Goal: Task Accomplishment & Management: Manage account settings

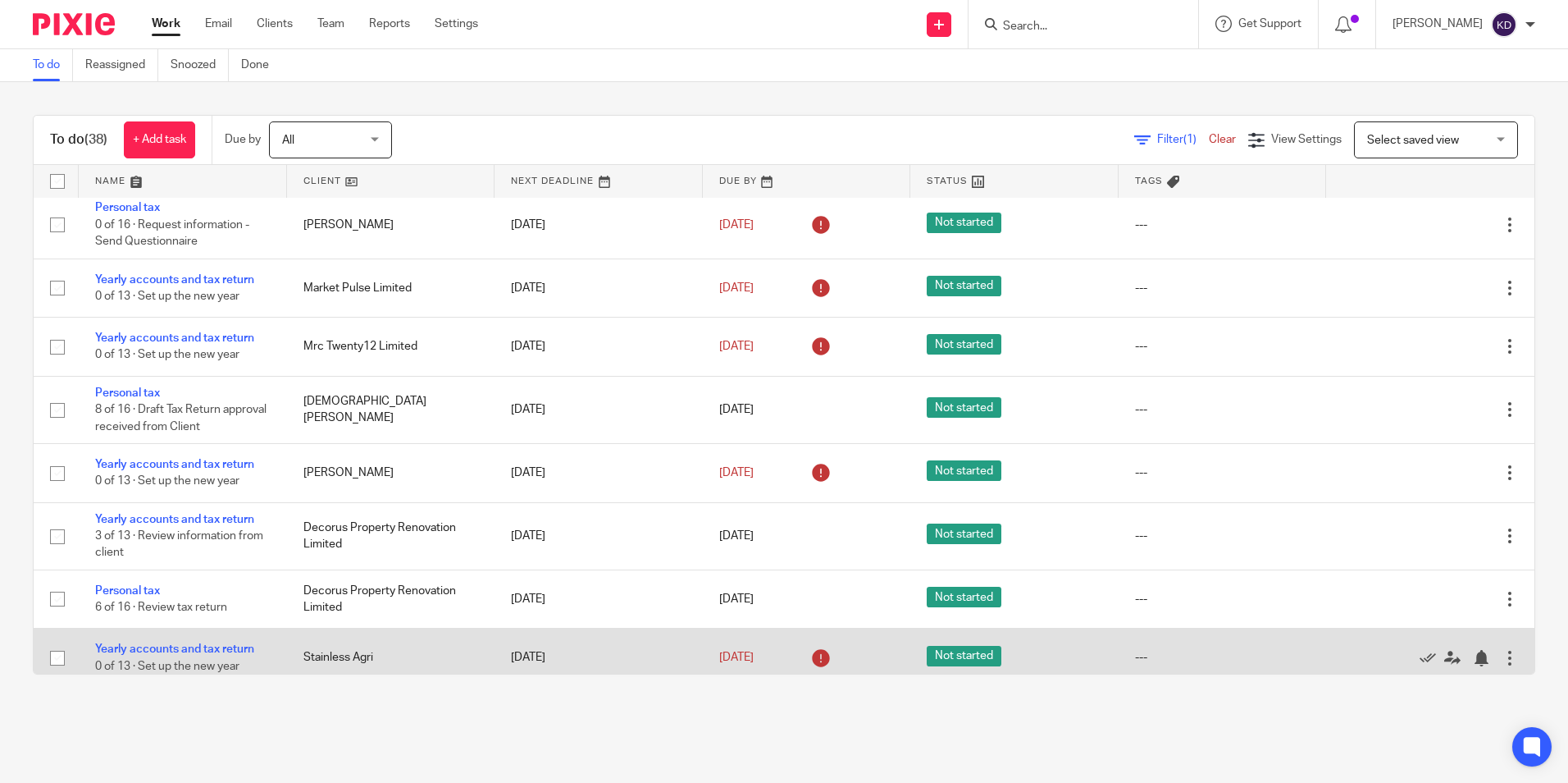
scroll to position [1737, 0]
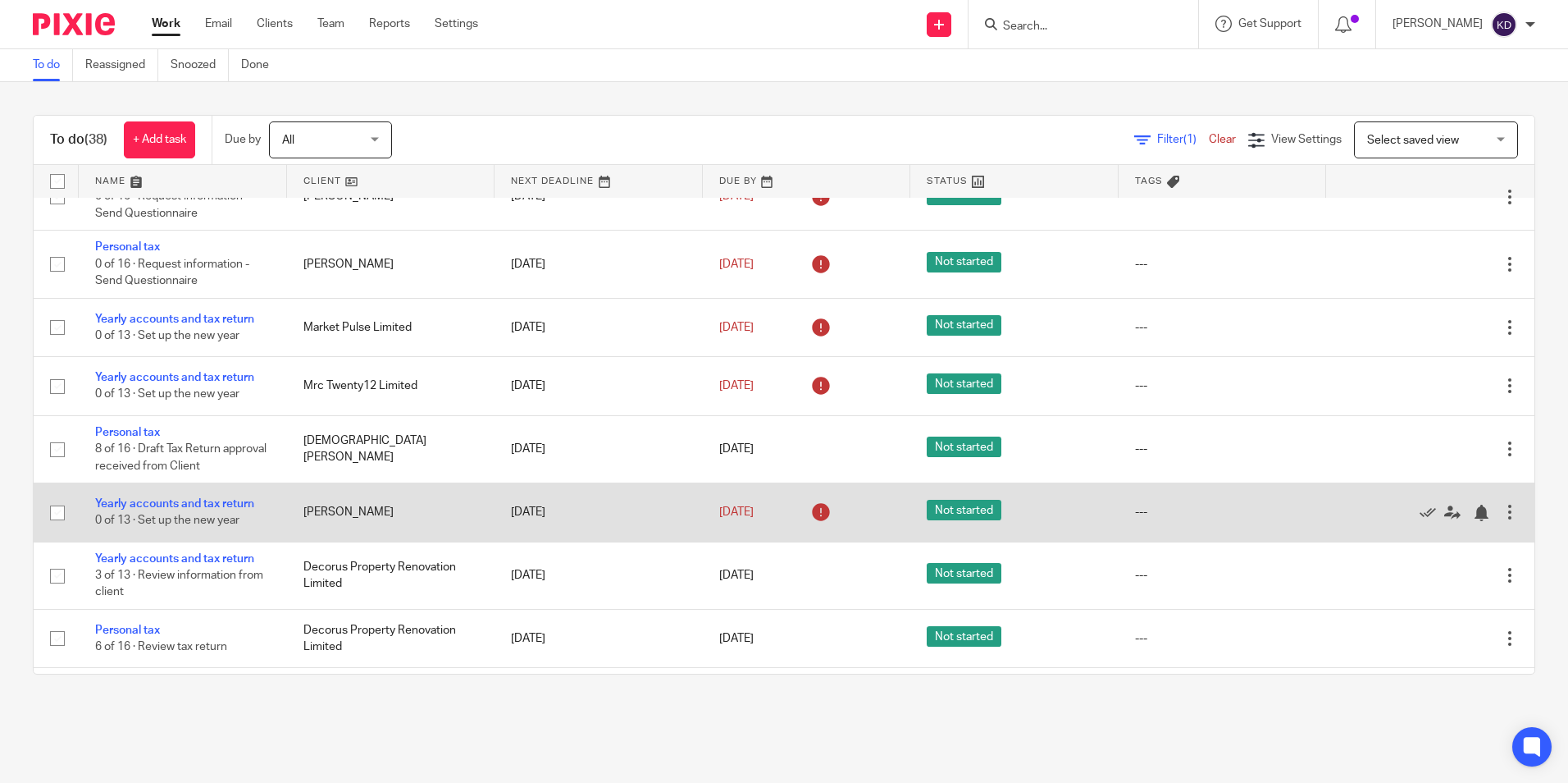
click at [160, 504] on td "Yearly accounts and tax return 0 of 13 · Set up the new year" at bounding box center [182, 512] width 208 height 59
click at [161, 507] on link "Yearly accounts and tax return" at bounding box center [175, 504] width 159 height 12
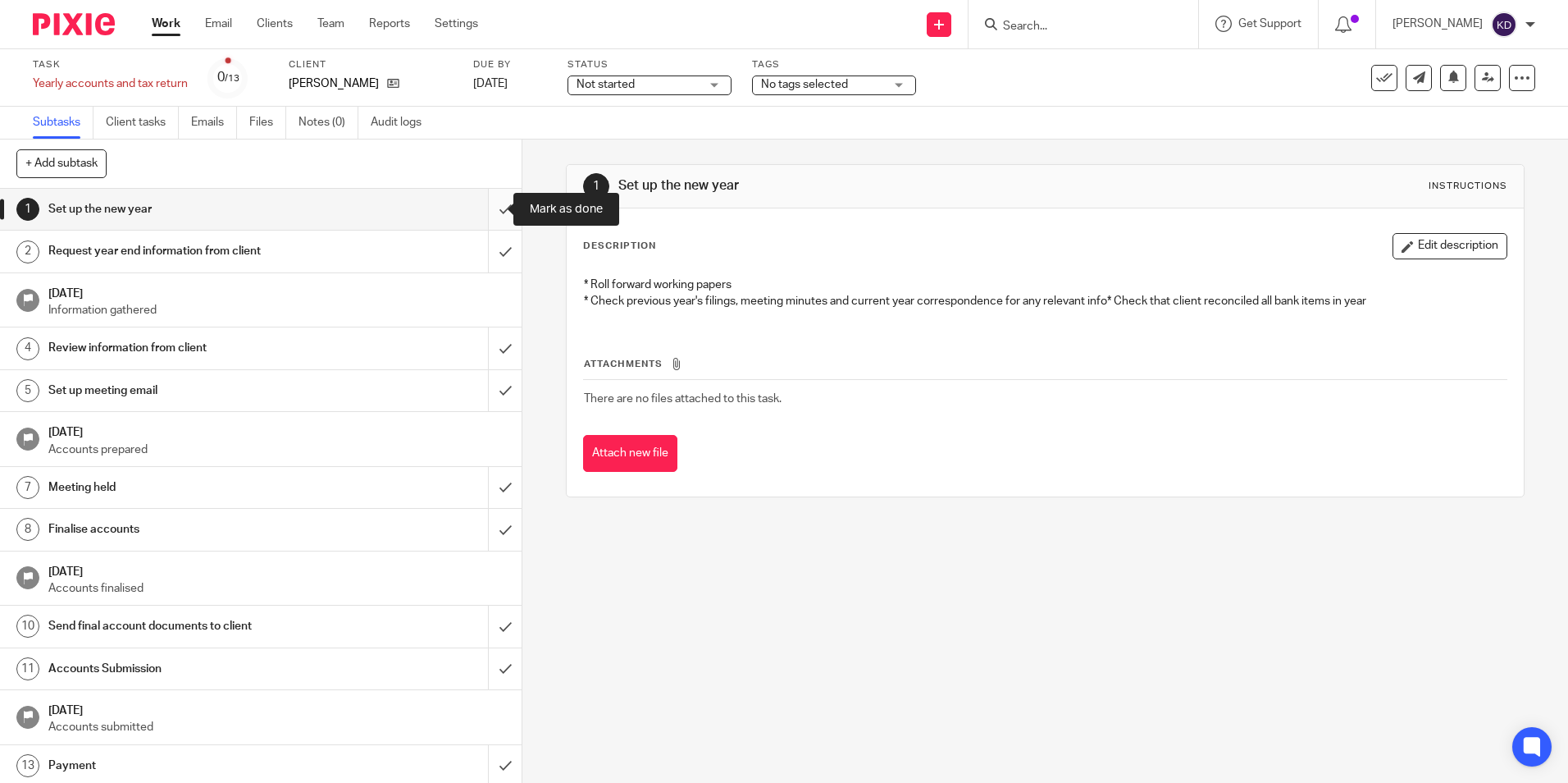
click at [483, 208] on input "submit" at bounding box center [261, 209] width 522 height 41
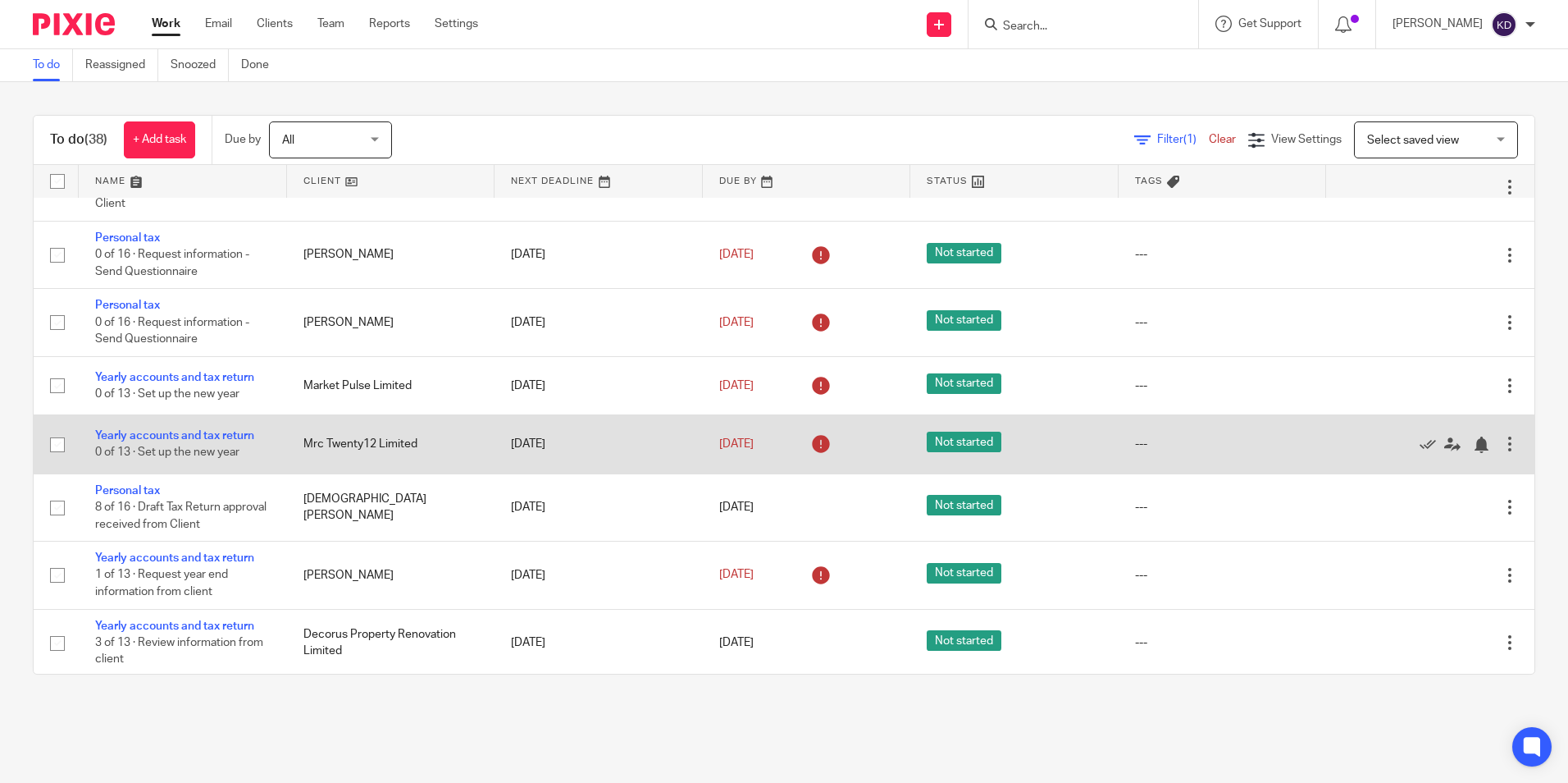
scroll to position [1664, 0]
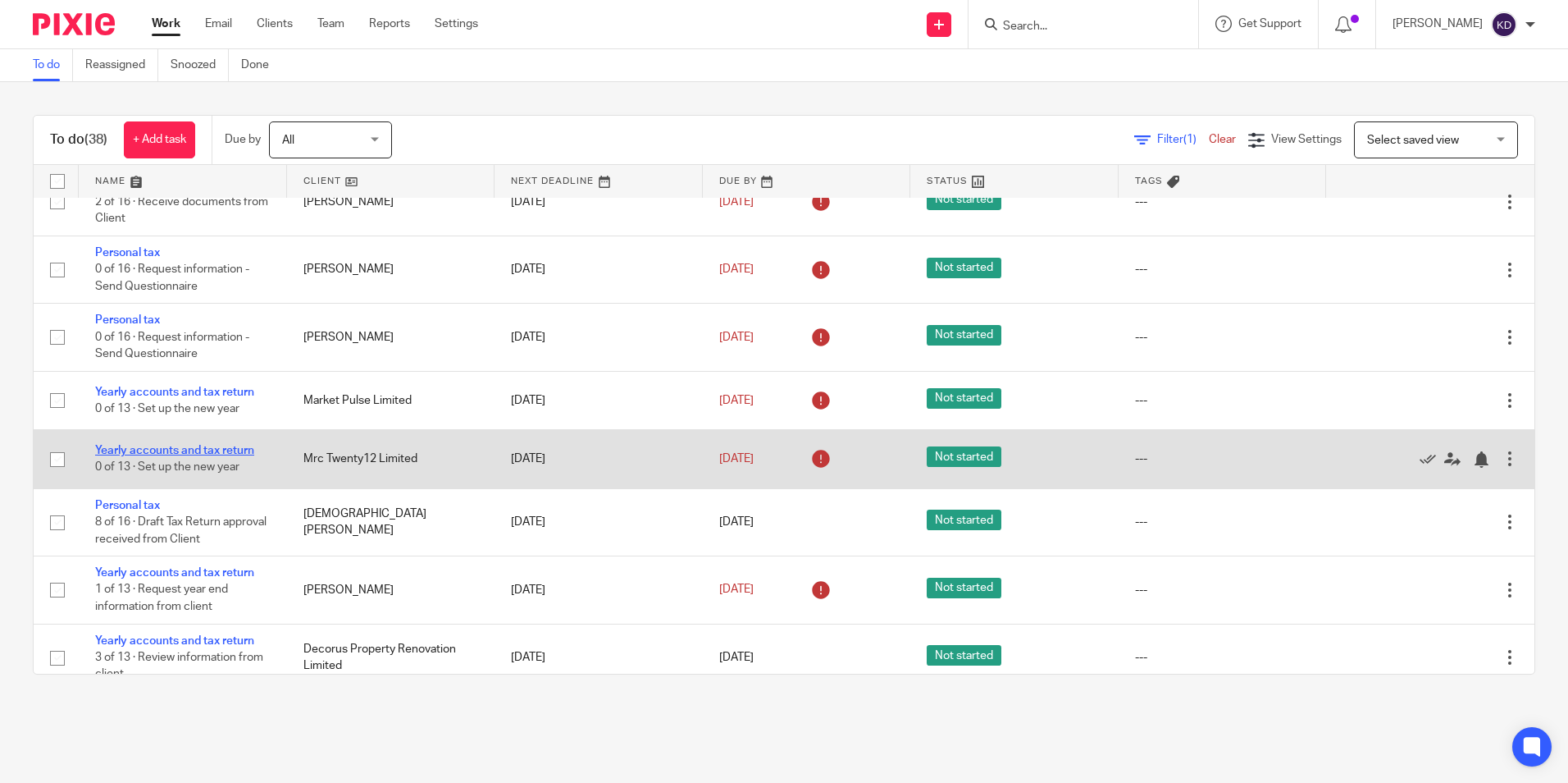
click at [152, 456] on link "Yearly accounts and tax return" at bounding box center [175, 451] width 159 height 12
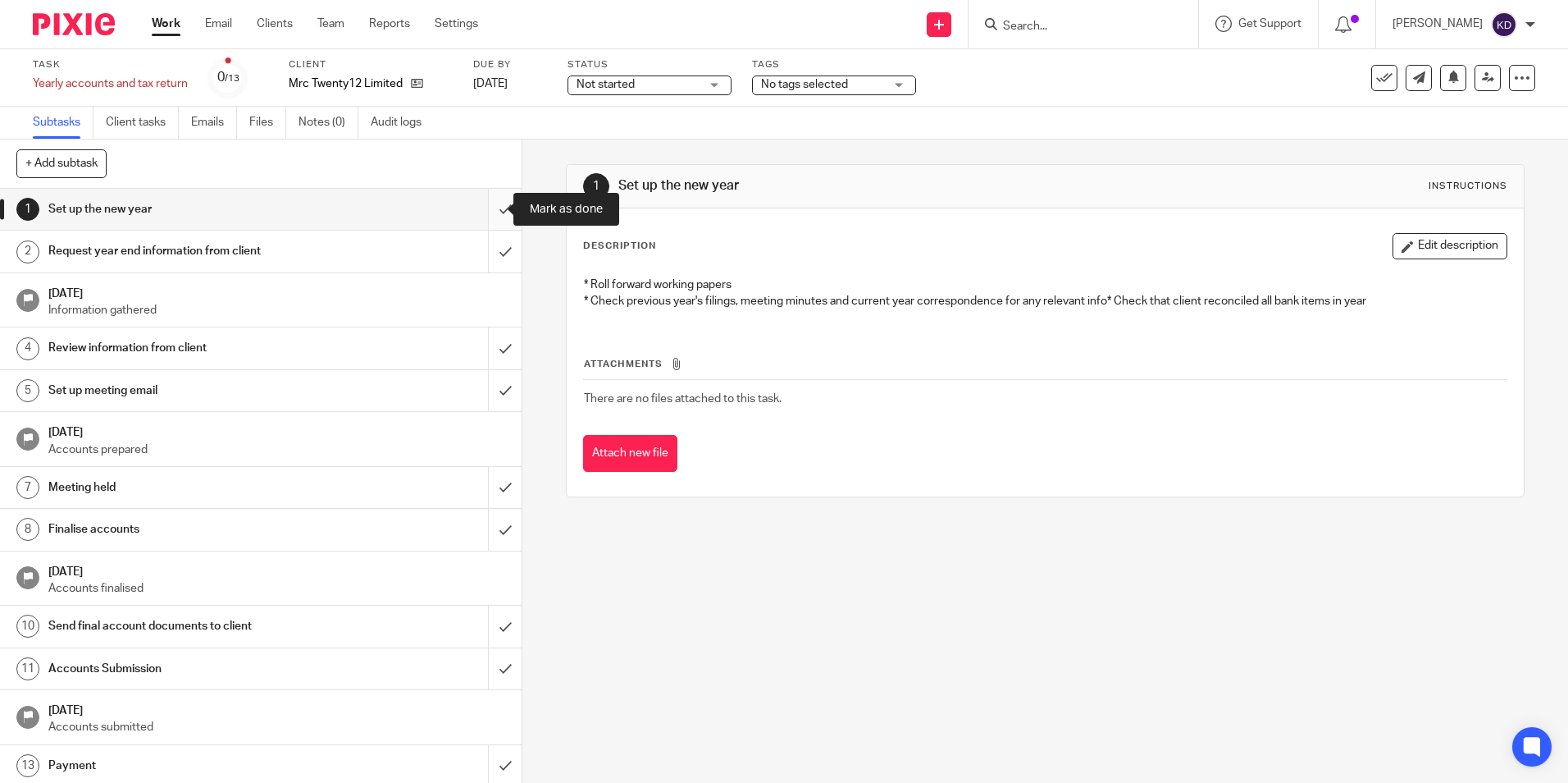
click at [496, 218] on input "submit" at bounding box center [261, 209] width 522 height 41
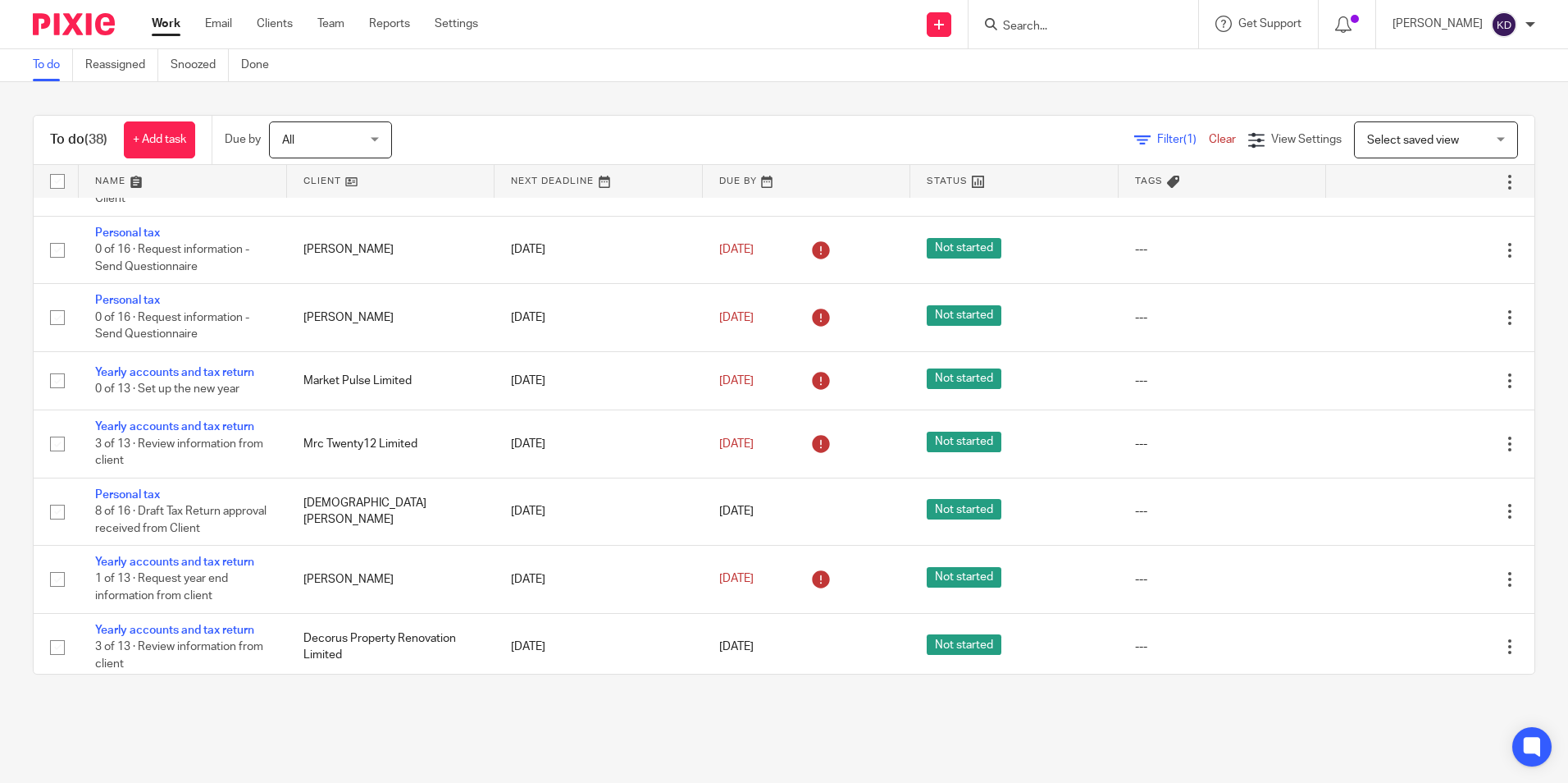
scroll to position [1673, 0]
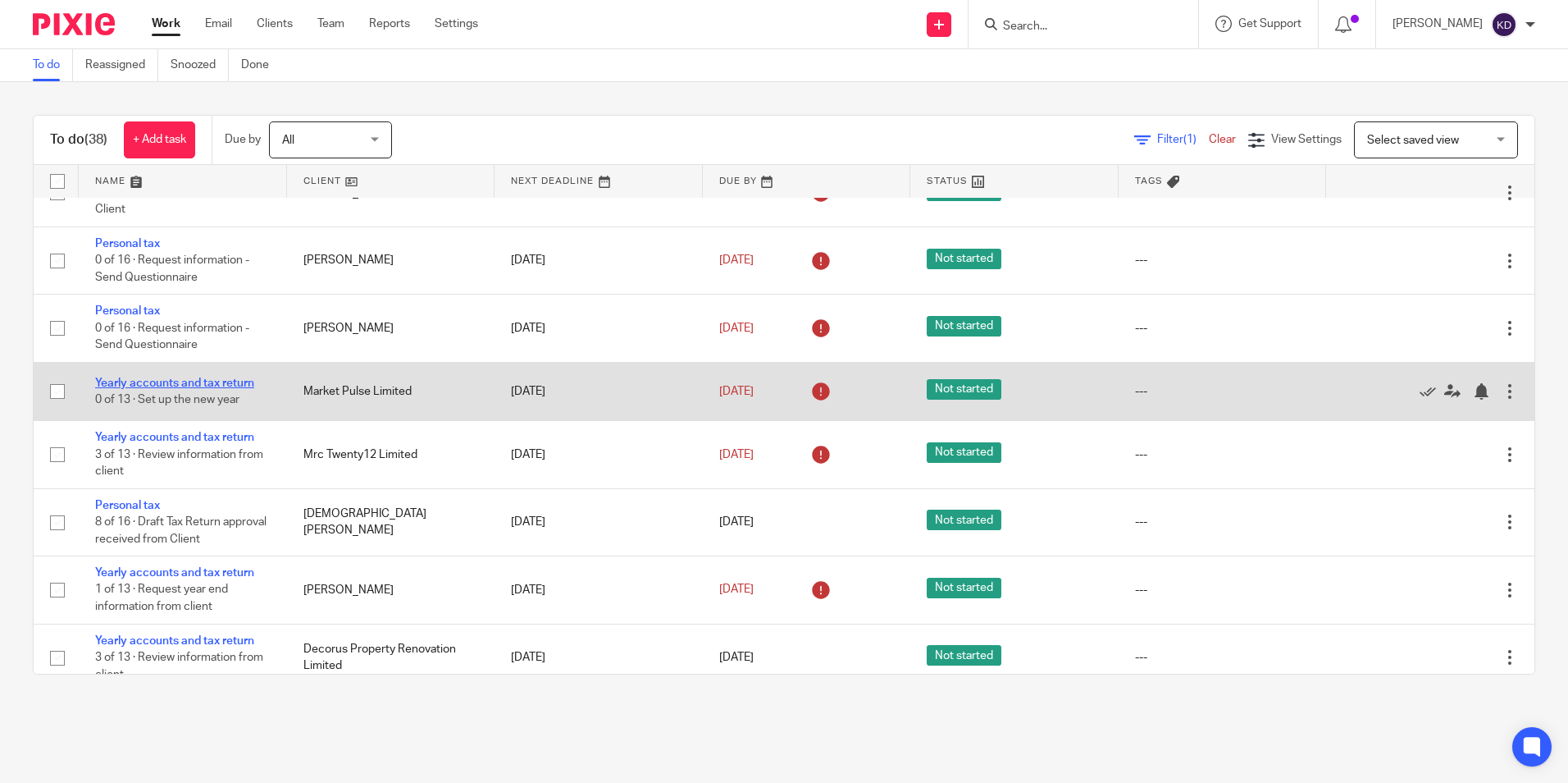
click at [228, 389] on link "Yearly accounts and tax return" at bounding box center [175, 383] width 159 height 12
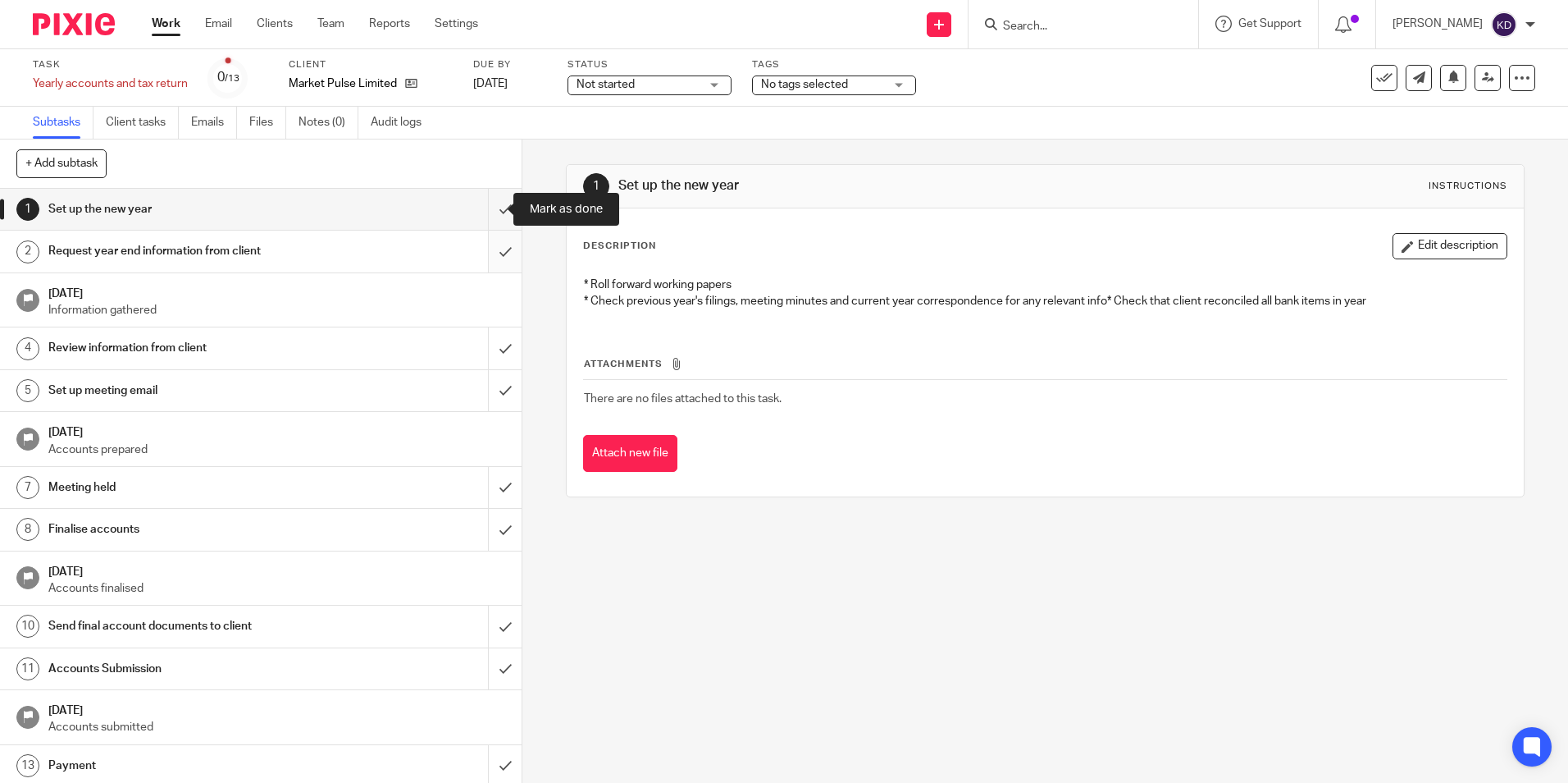
drag, startPoint x: 481, startPoint y: 214, endPoint x: 484, endPoint y: 246, distance: 32.1
click at [481, 214] on input "submit" at bounding box center [261, 209] width 522 height 41
click at [489, 263] on input "submit" at bounding box center [261, 250] width 522 height 41
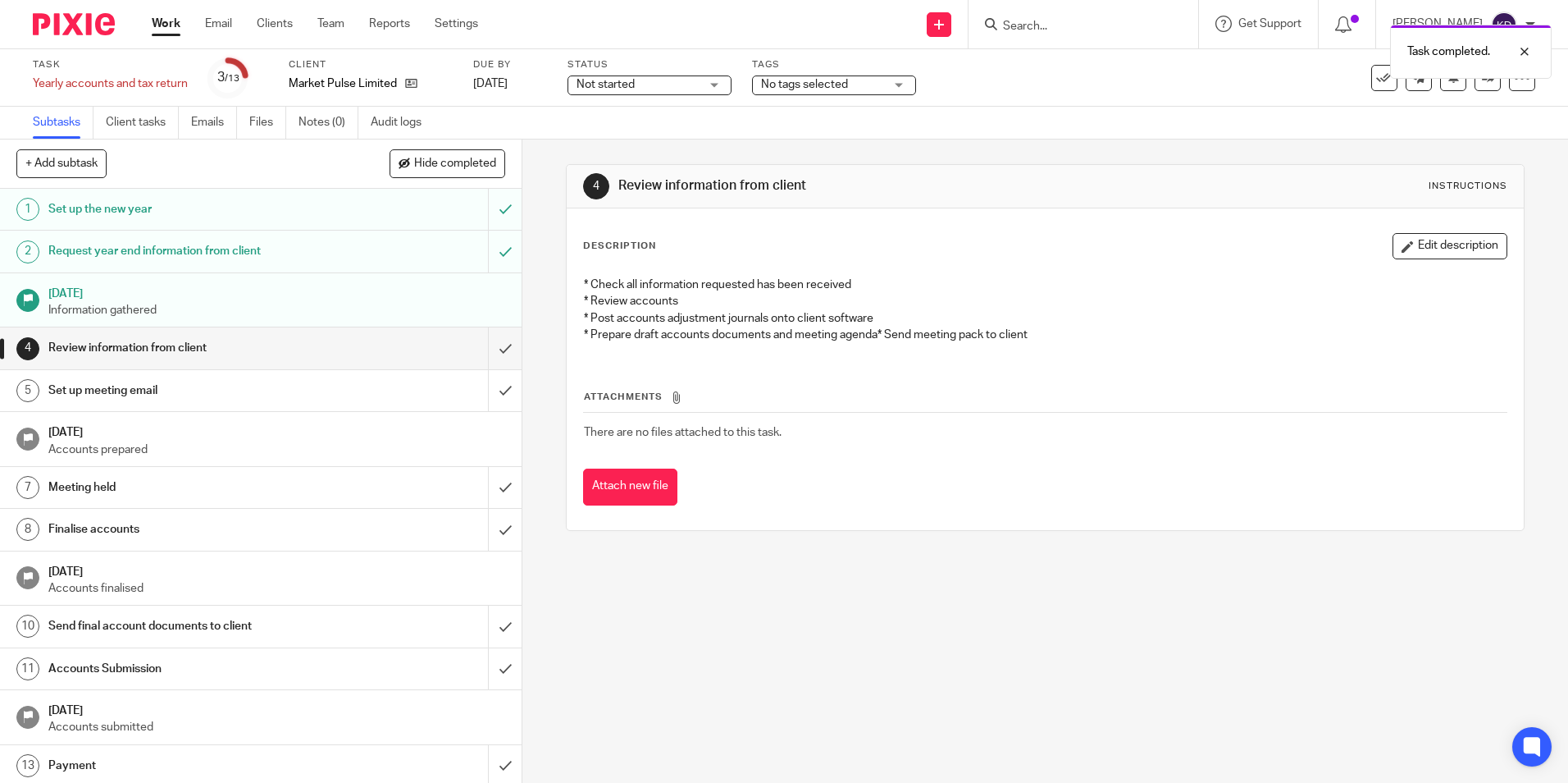
click at [172, 20] on link "Work" at bounding box center [166, 23] width 29 height 16
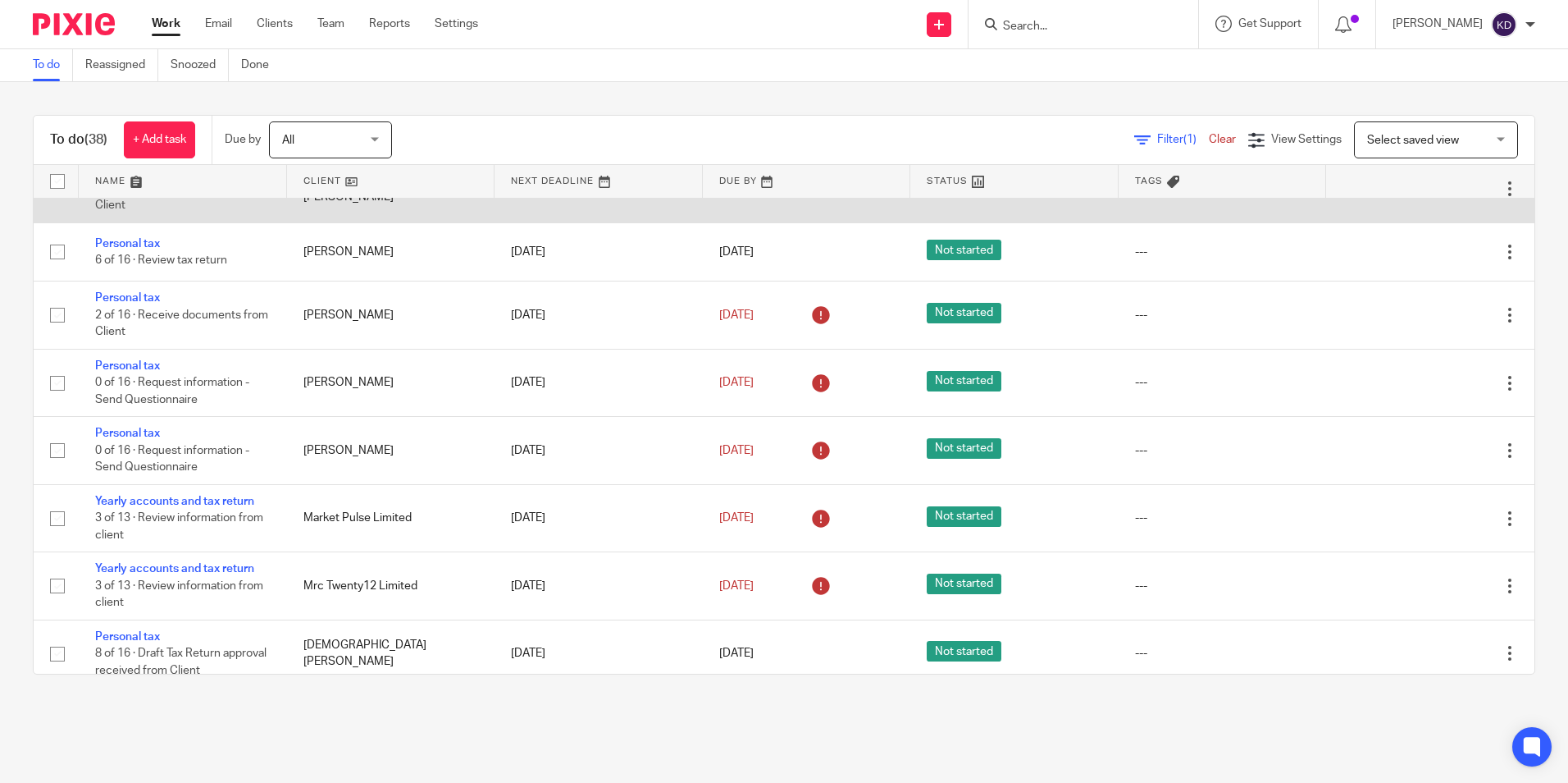
scroll to position [1642, 0]
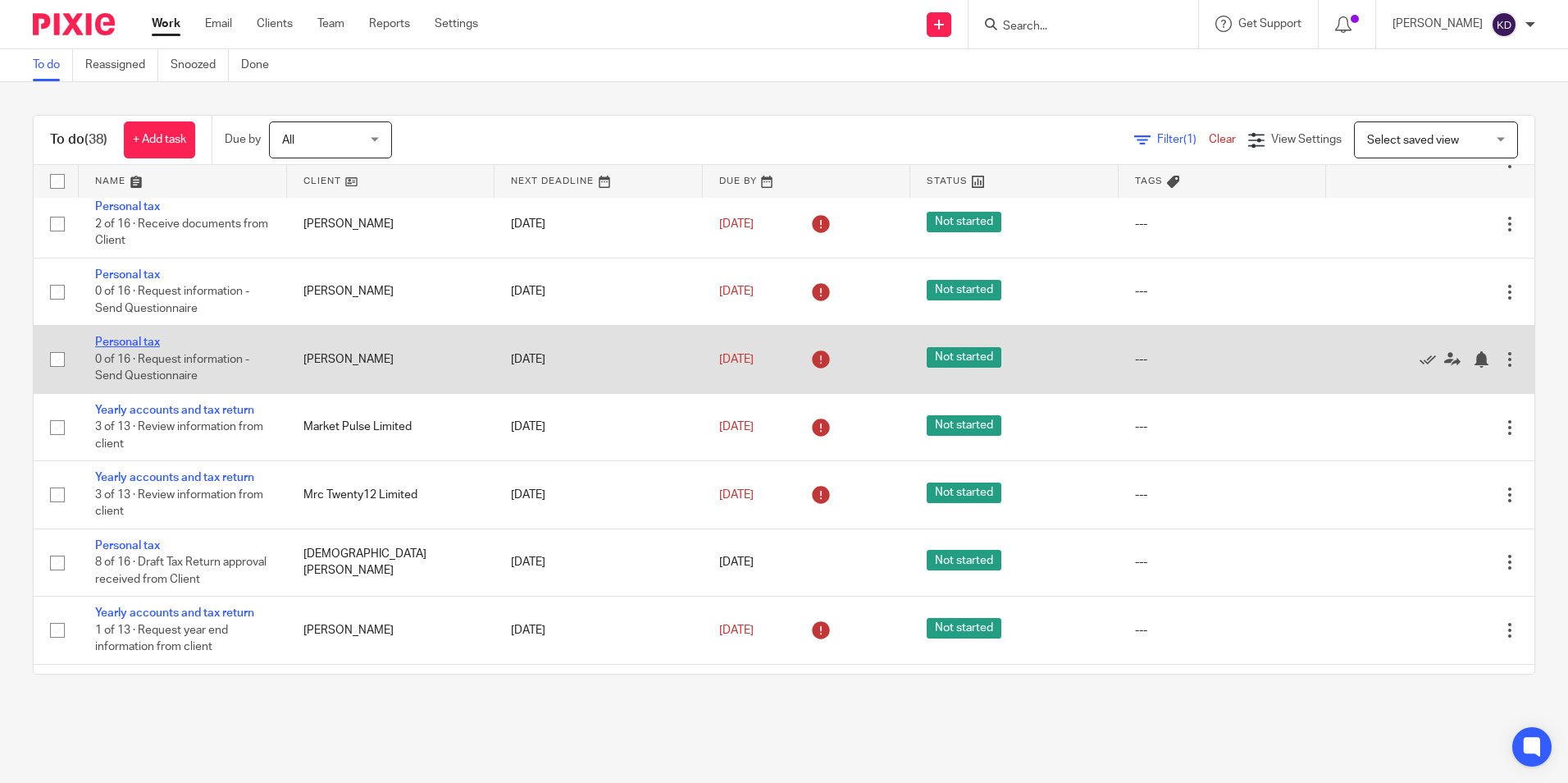
click at [144, 348] on link "Personal tax" at bounding box center [128, 343] width 65 height 12
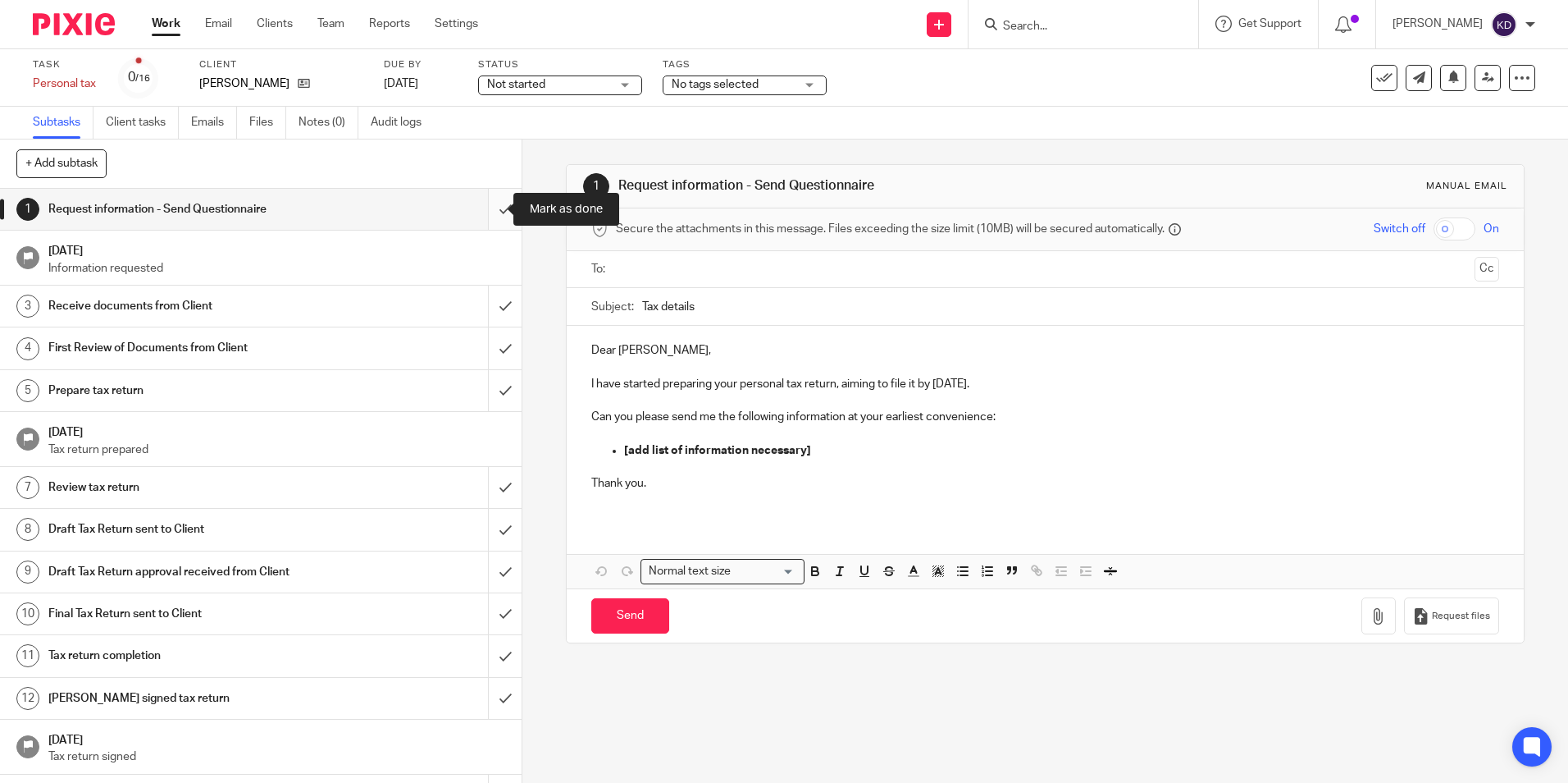
click at [483, 213] on input "submit" at bounding box center [261, 209] width 522 height 41
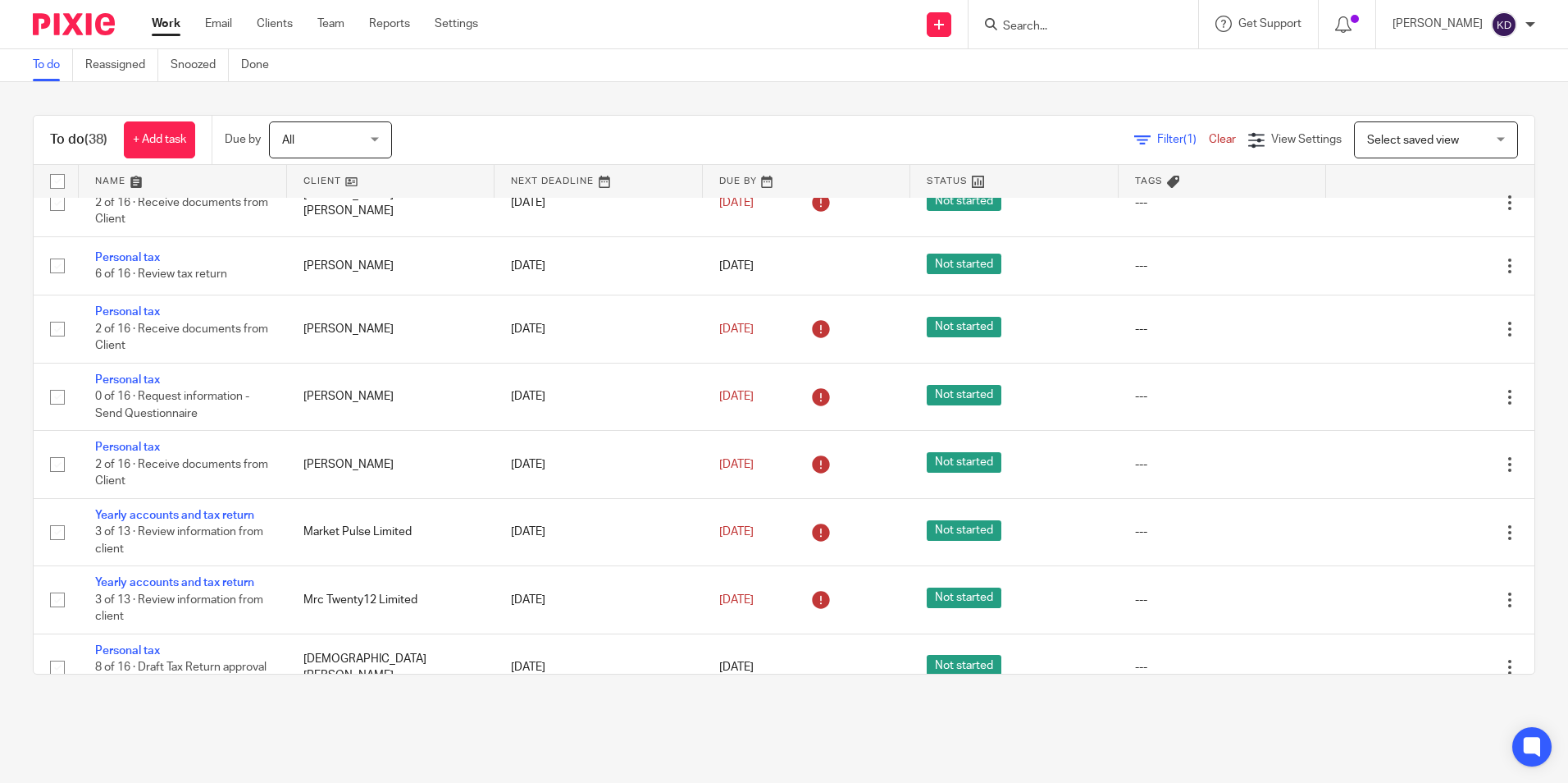
scroll to position [1559, 0]
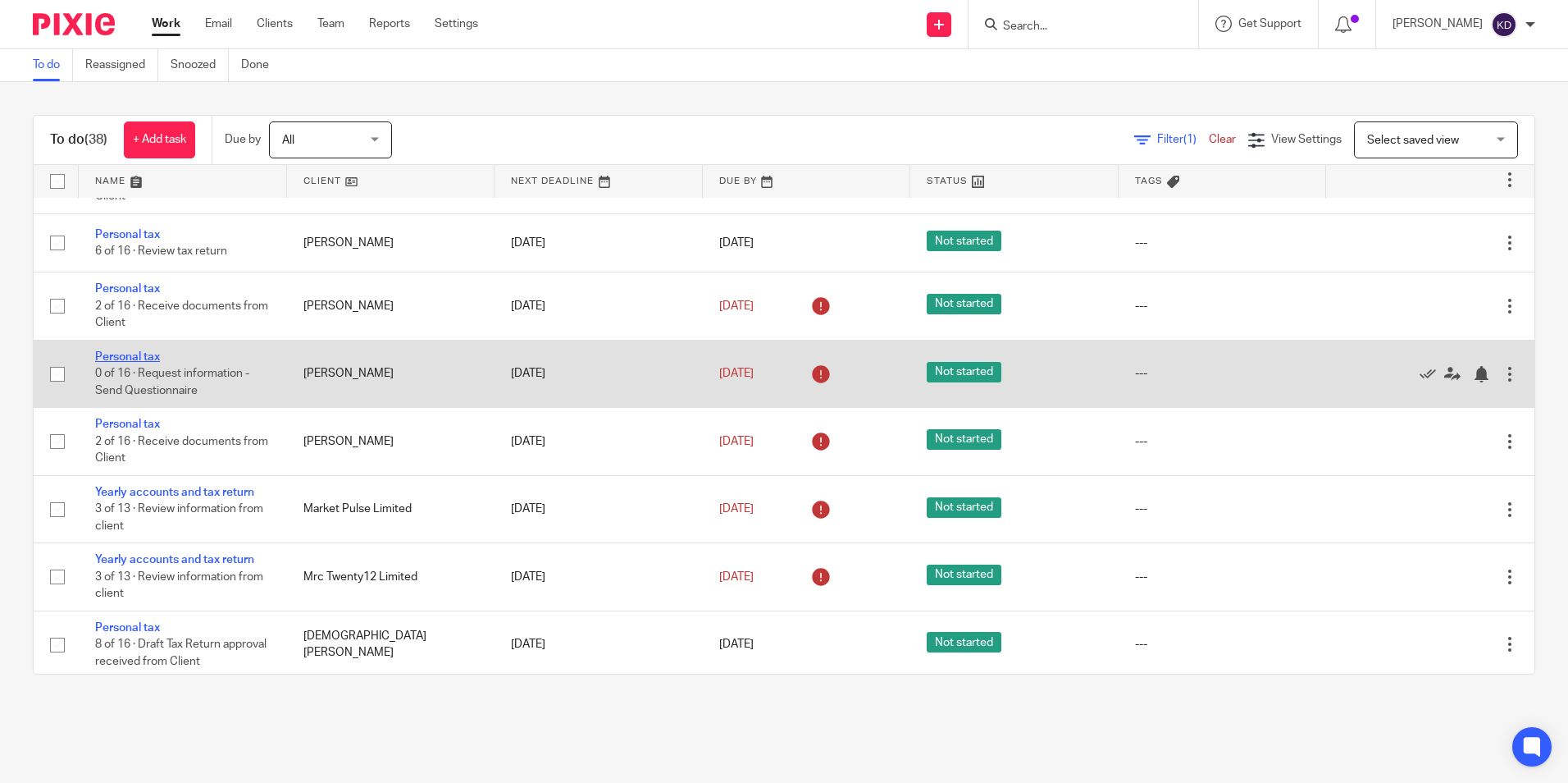
click at [152, 363] on link "Personal tax" at bounding box center [128, 357] width 65 height 12
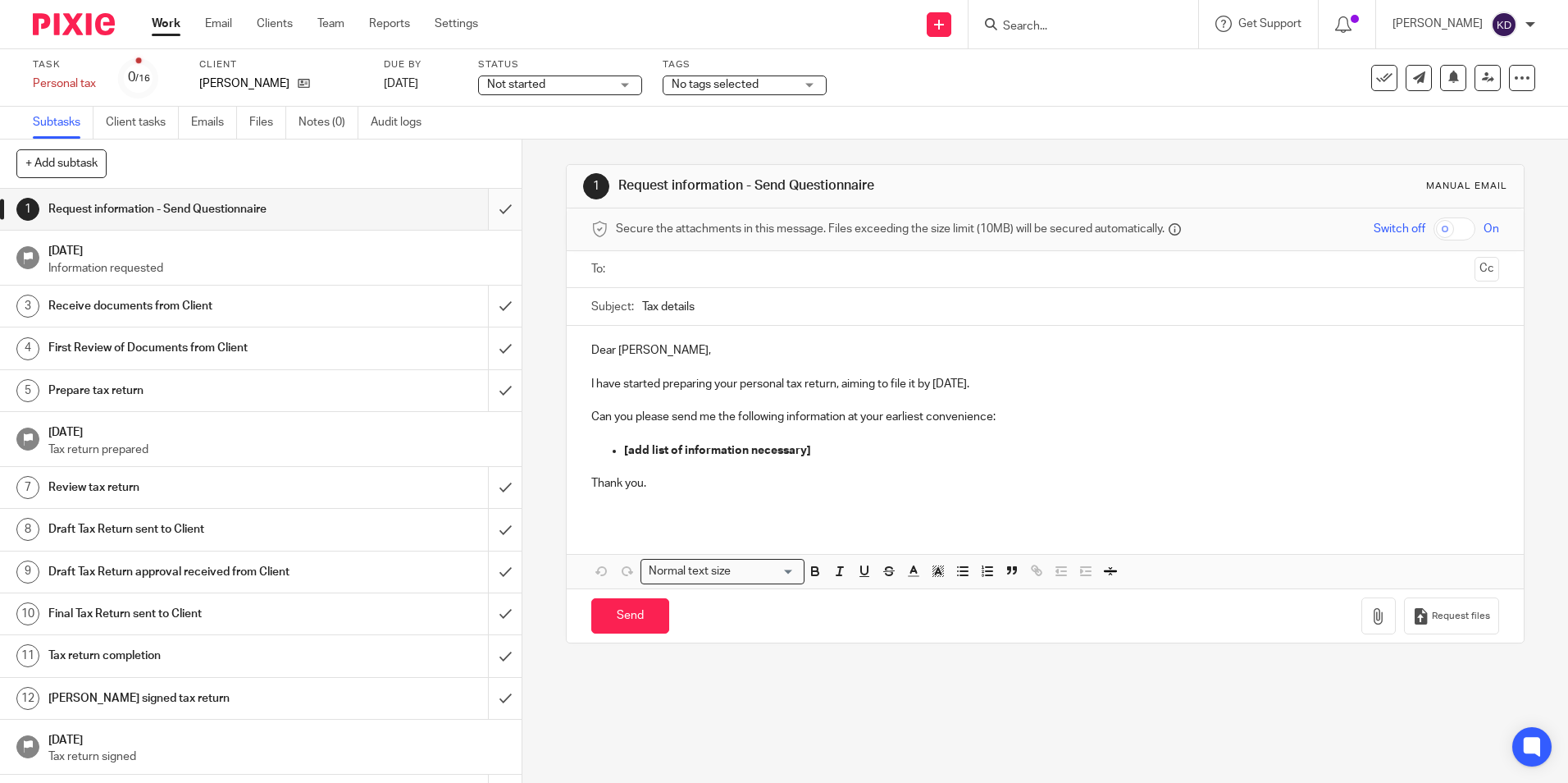
click at [480, 207] on input "submit" at bounding box center [261, 209] width 522 height 41
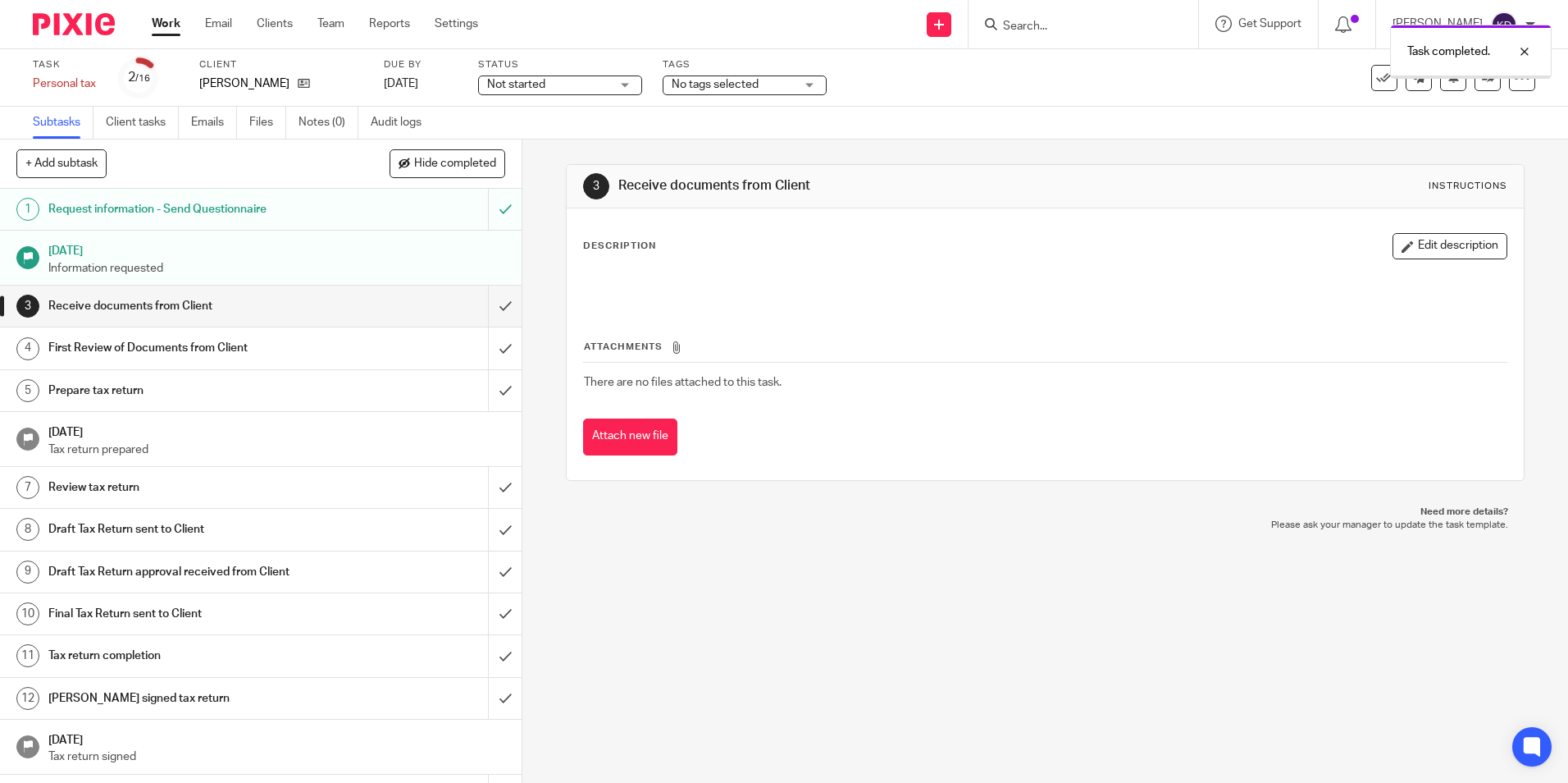
click at [162, 19] on link "Work" at bounding box center [166, 23] width 29 height 16
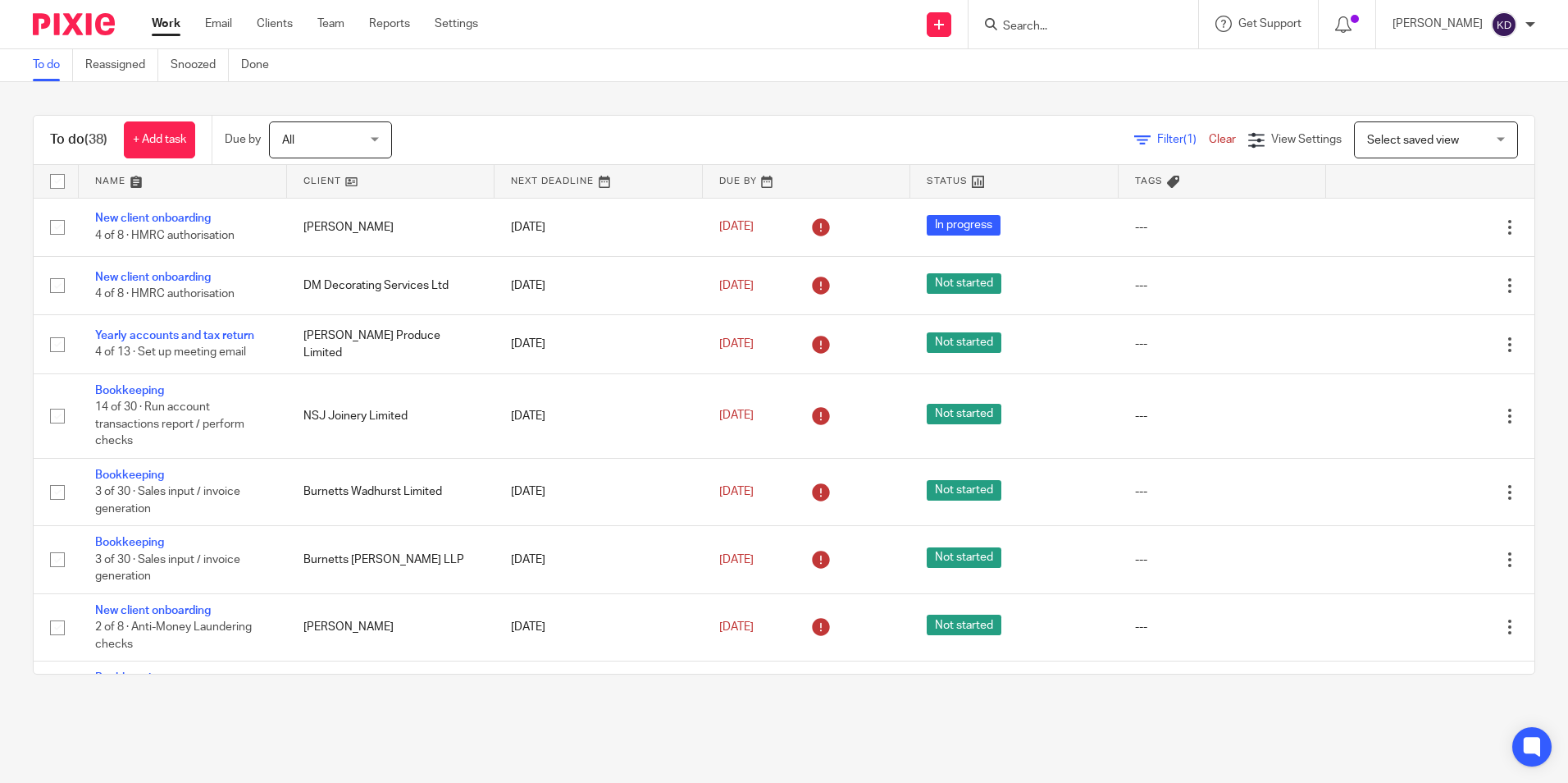
click at [529, 59] on div "To do Reassigned Snoozed Done" at bounding box center [784, 65] width 1568 height 33
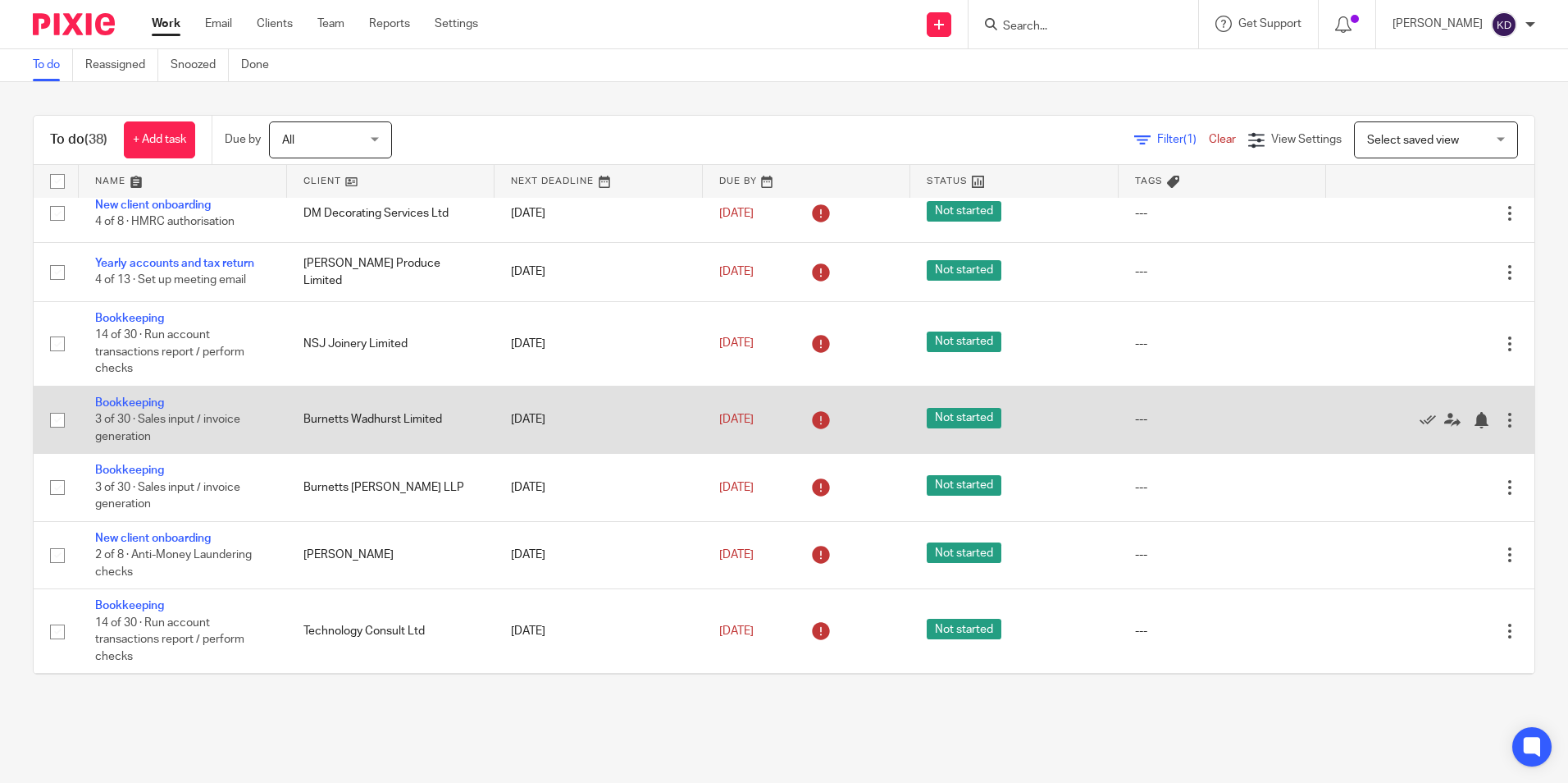
scroll to position [247, 0]
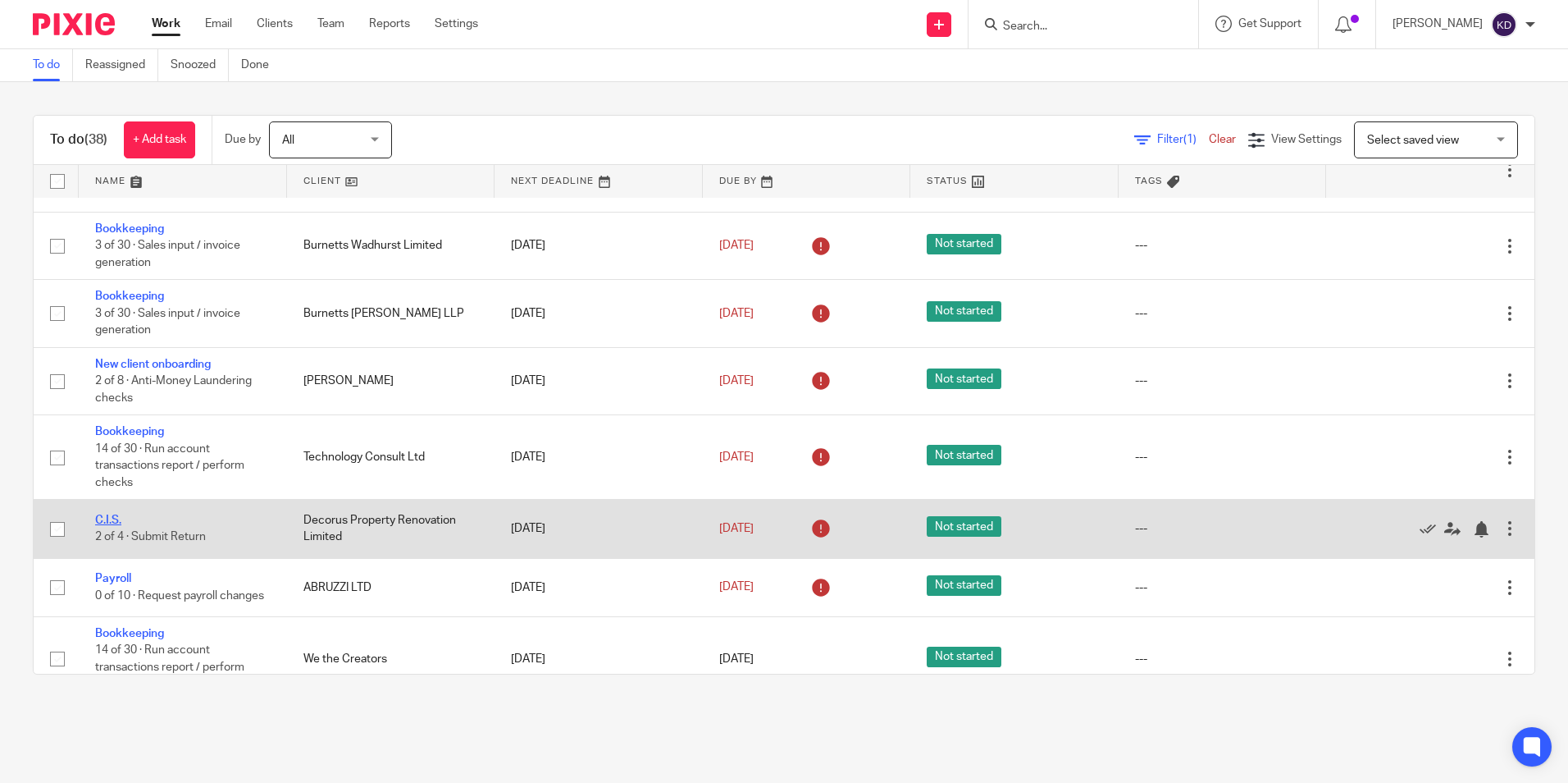
click at [107, 520] on link "C.I.S." at bounding box center [107, 520] width 26 height 12
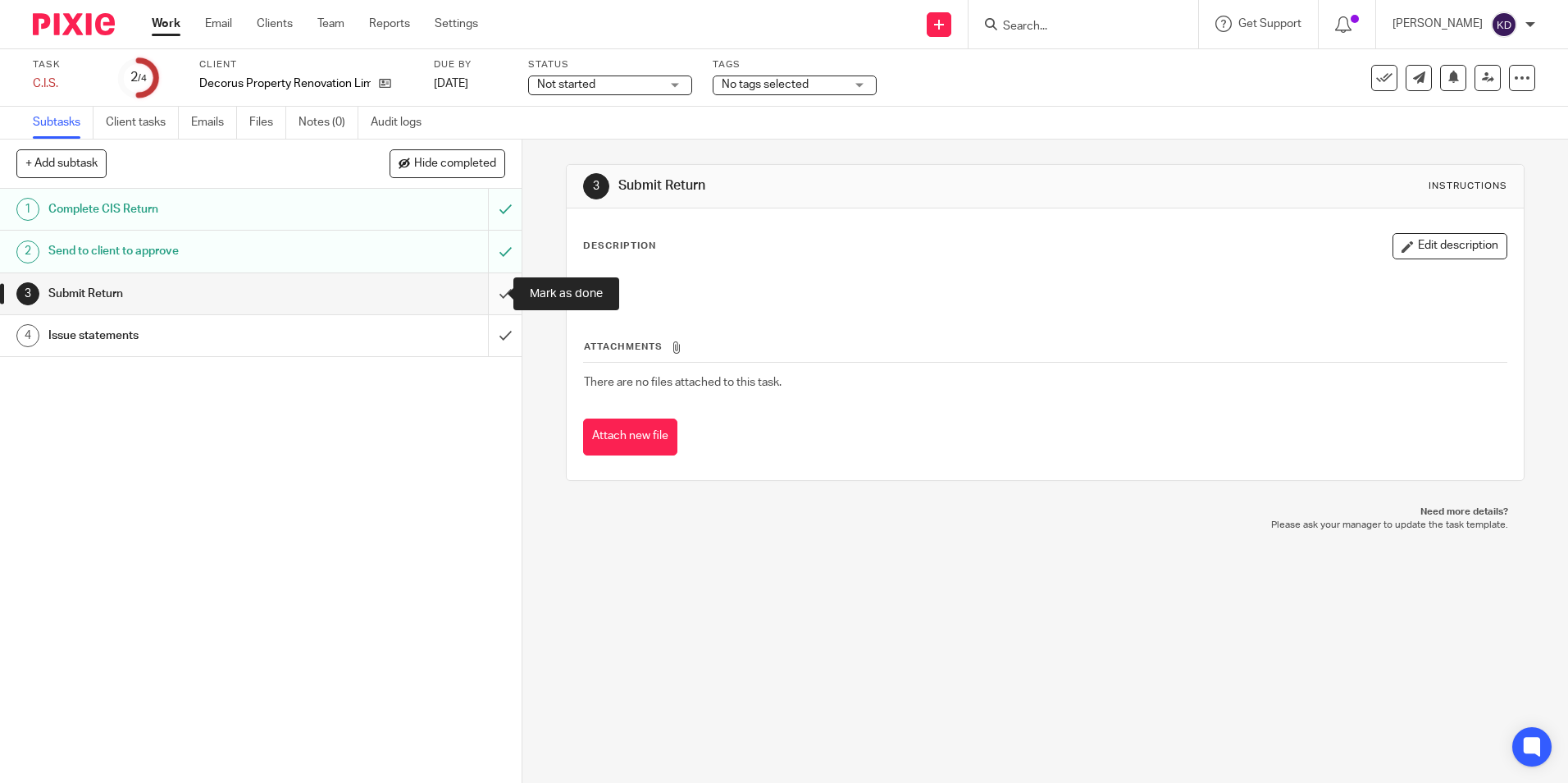
click at [484, 293] on input "submit" at bounding box center [261, 294] width 522 height 41
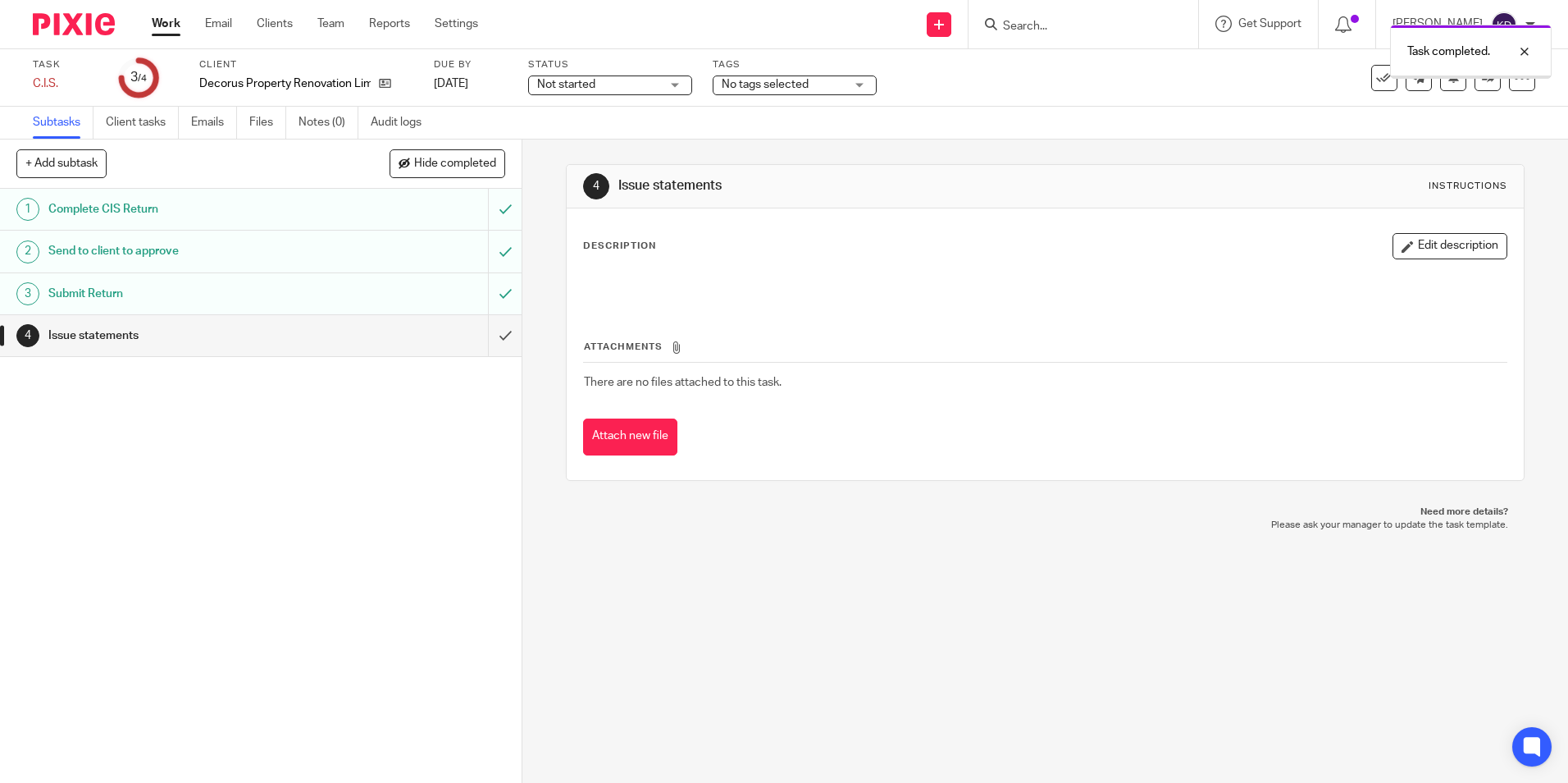
click at [484, 343] on input "submit" at bounding box center [261, 335] width 522 height 41
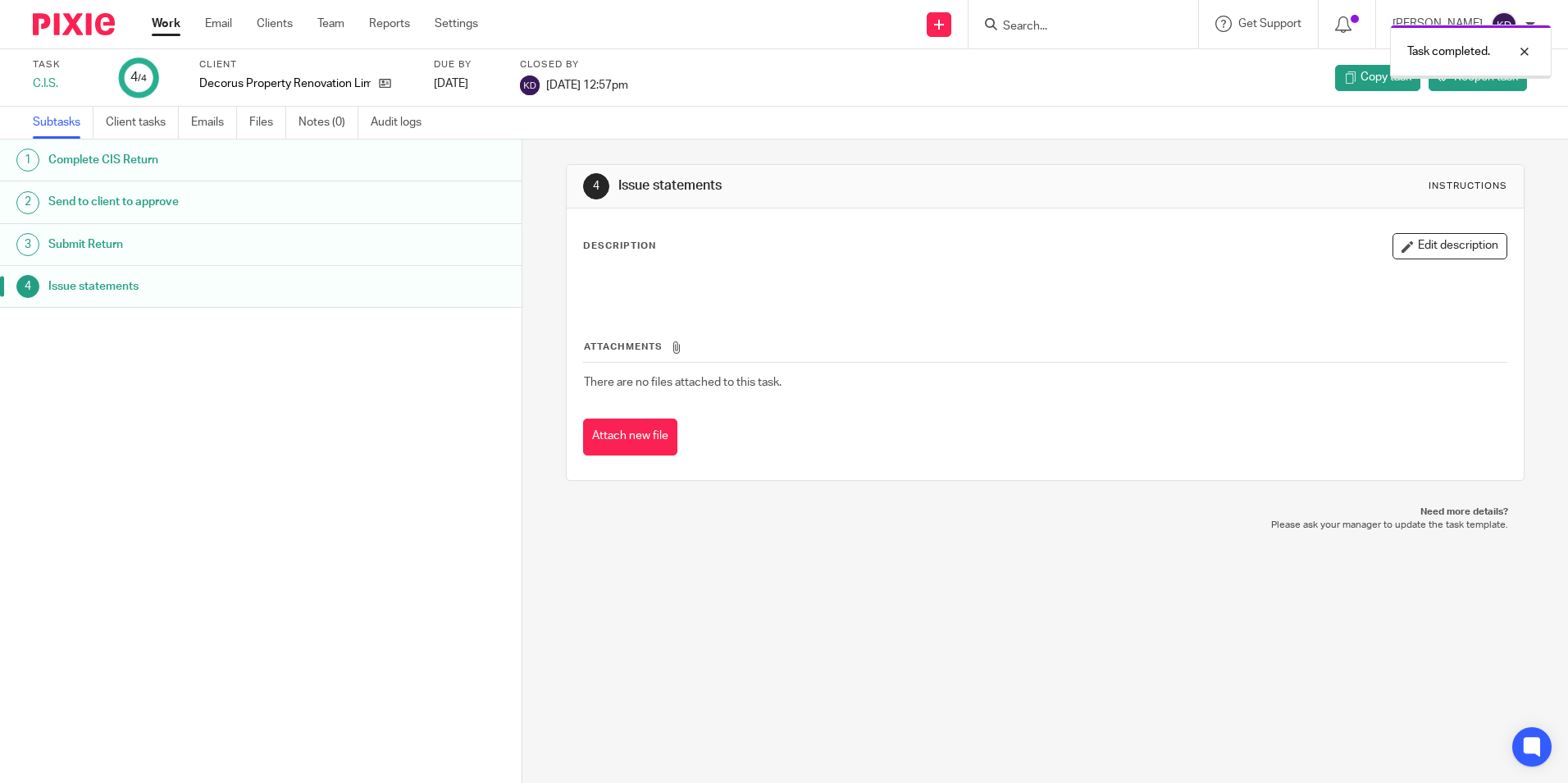
click at [179, 31] on link "Work" at bounding box center [166, 23] width 29 height 16
